Goal: Transaction & Acquisition: Obtain resource

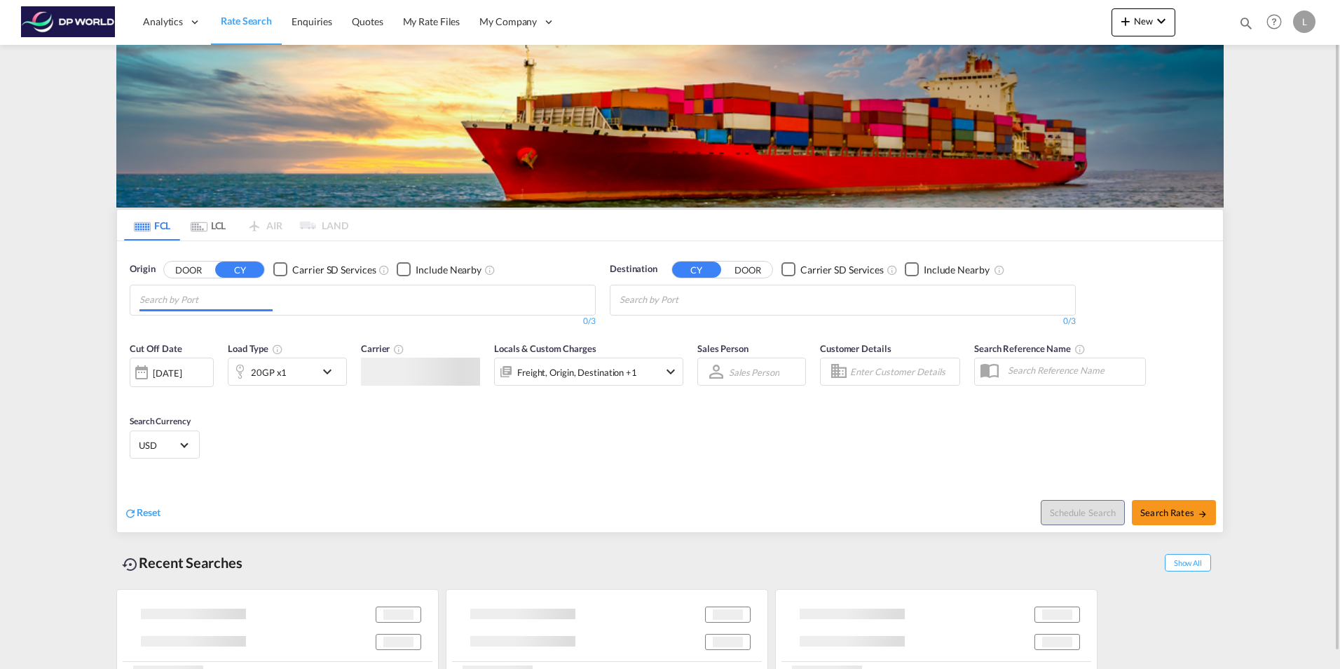
click at [207, 299] on input "Chips input." at bounding box center [205, 300] width 133 height 22
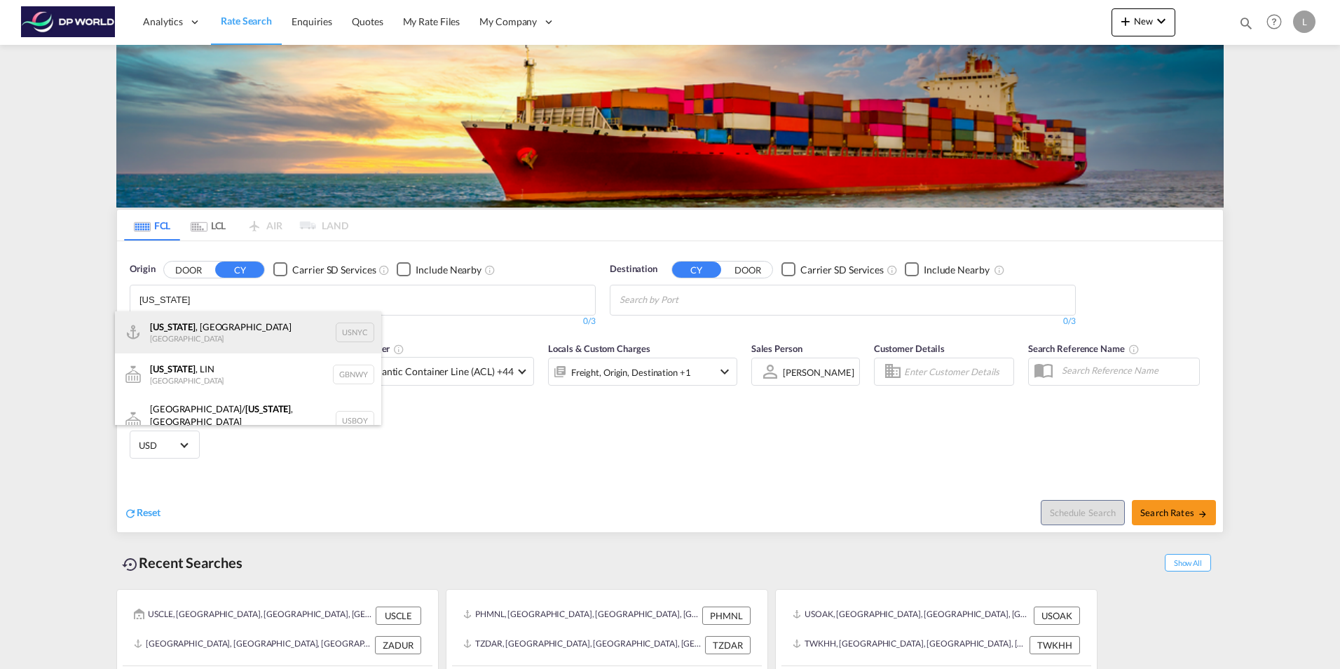
type input "[US_STATE]"
click at [253, 325] on div "[US_STATE] , [GEOGRAPHIC_DATA] [GEOGRAPHIC_DATA] USNYC" at bounding box center [248, 332] width 266 height 42
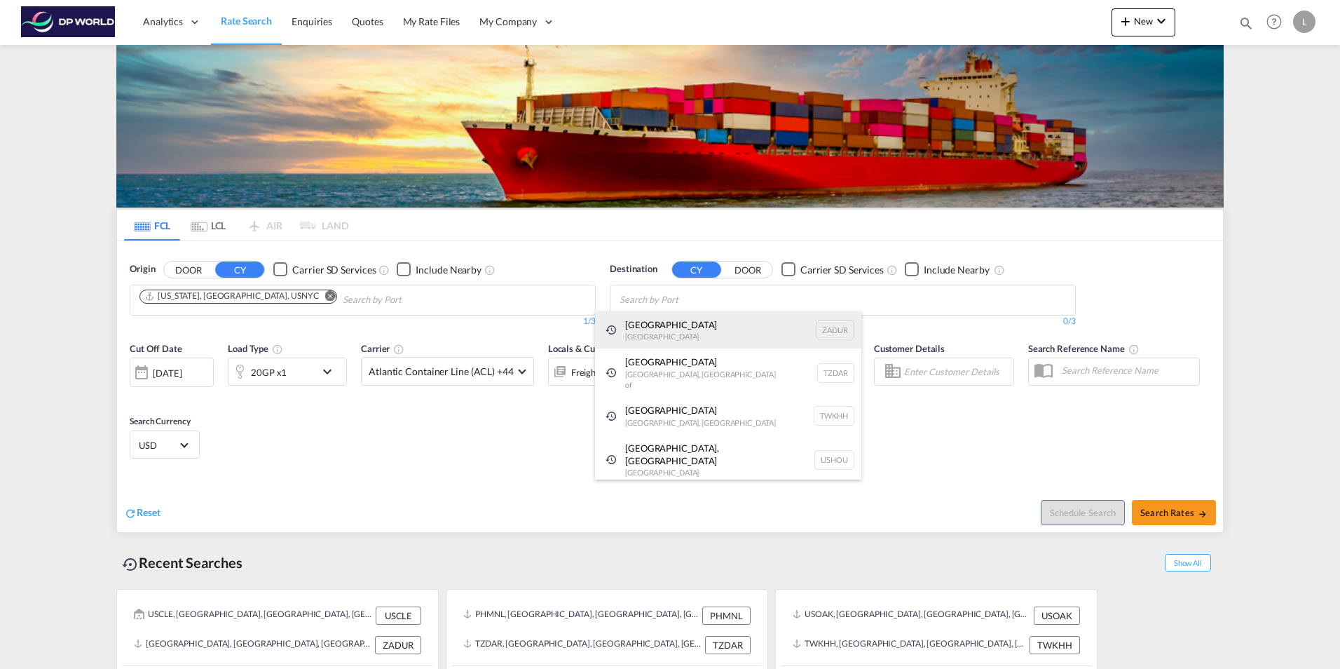
click at [643, 329] on div "[GEOGRAPHIC_DATA] [GEOGRAPHIC_DATA] ZADUR" at bounding box center [728, 330] width 266 height 38
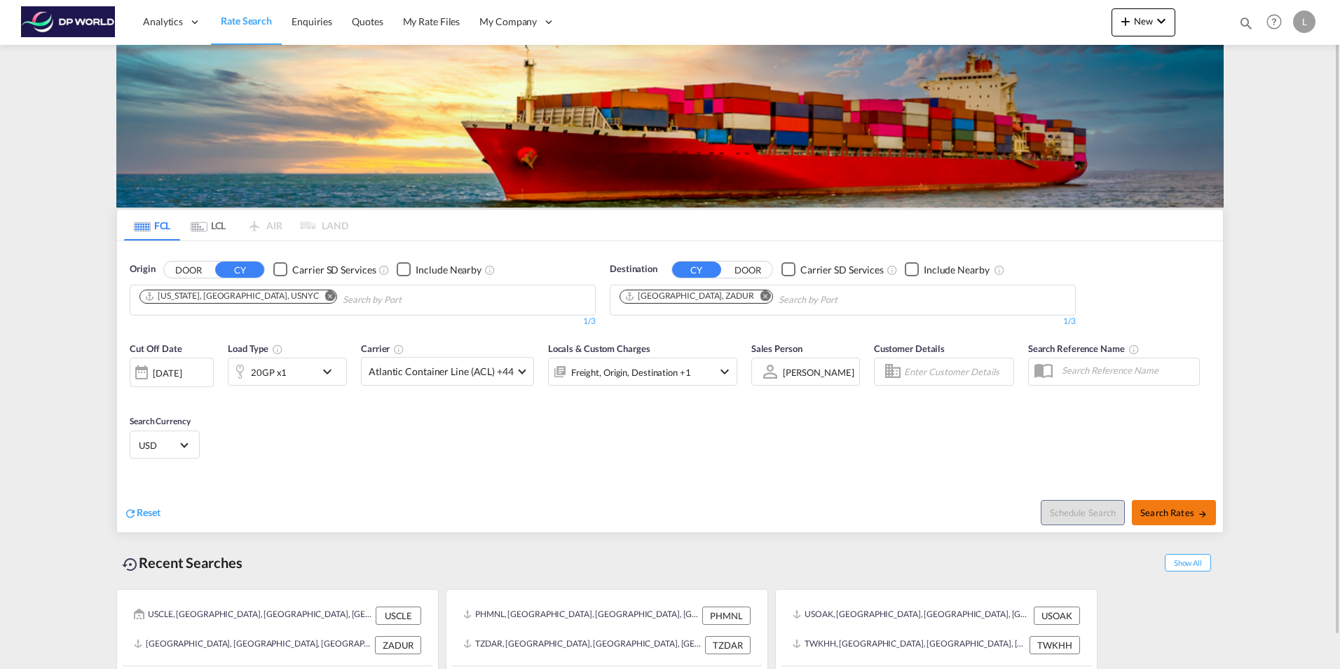
click at [1169, 510] on span "Search Rates" at bounding box center [1173, 512] width 67 height 11
type input "USNYC to ZADUR / [DATE]"
